Goal: Information Seeking & Learning: Understand process/instructions

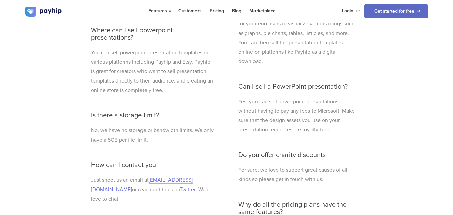
scroll to position [1926, 0]
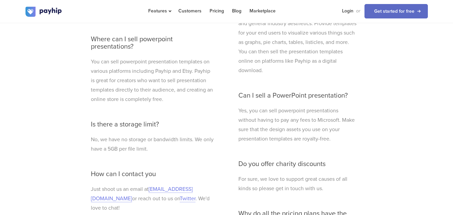
click at [367, 115] on div "When do I get paid? We will deposit your sales to you immediately after a trans…" at bounding box center [227, 122] width 282 height 404
click at [295, 106] on p "Yes, you can sell powerpoint presentations without having to pay any fees to Mi…" at bounding box center [298, 125] width 118 height 38
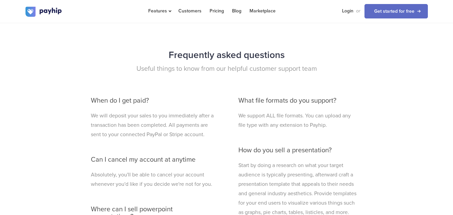
scroll to position [1738, 0]
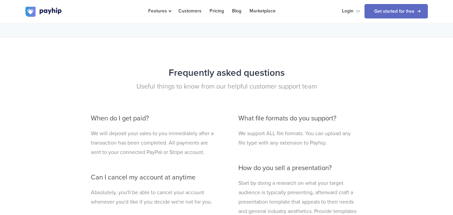
click at [451, 6] on div "Features Sell Digital Downloads Online Courses Coaching" at bounding box center [226, 11] width 453 height 23
click at [451, 7] on div "Features Sell Digital Downloads Online Courses Coaching" at bounding box center [226, 11] width 453 height 23
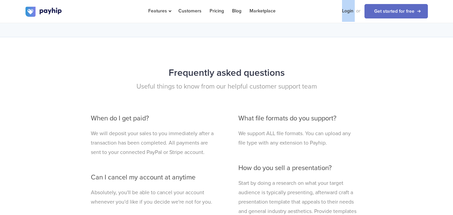
click at [450, 7] on div "Features Sell Digital Downloads Online Courses Coaching" at bounding box center [226, 11] width 453 height 23
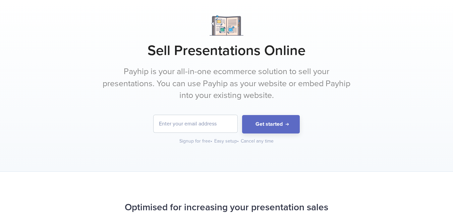
scroll to position [0, 0]
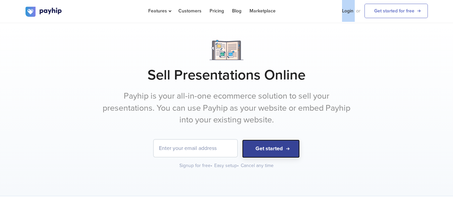
click at [284, 148] on button "Get started" at bounding box center [271, 149] width 58 height 18
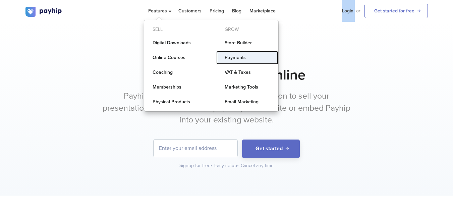
click at [246, 59] on link "Payments" at bounding box center [247, 57] width 62 height 13
